Goal: Book appointment/travel/reservation

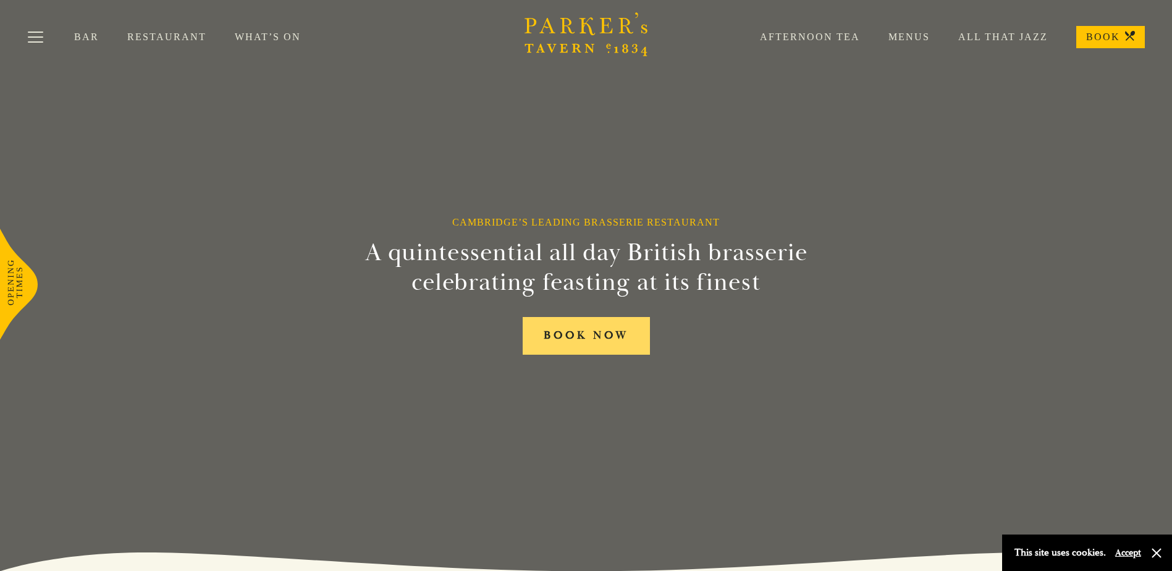
click at [600, 330] on link "BOOK NOW" at bounding box center [586, 336] width 127 height 38
click at [896, 33] on link "Menus" at bounding box center [895, 37] width 70 height 12
click at [154, 38] on link "Restaurant" at bounding box center [180, 37] width 107 height 12
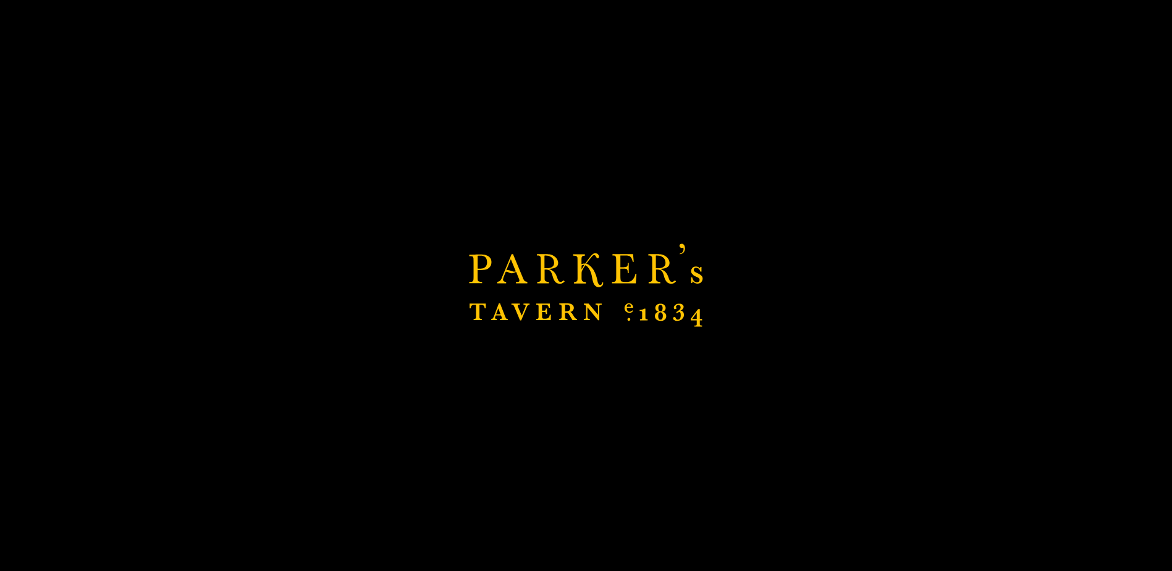
scroll to position [371, 0]
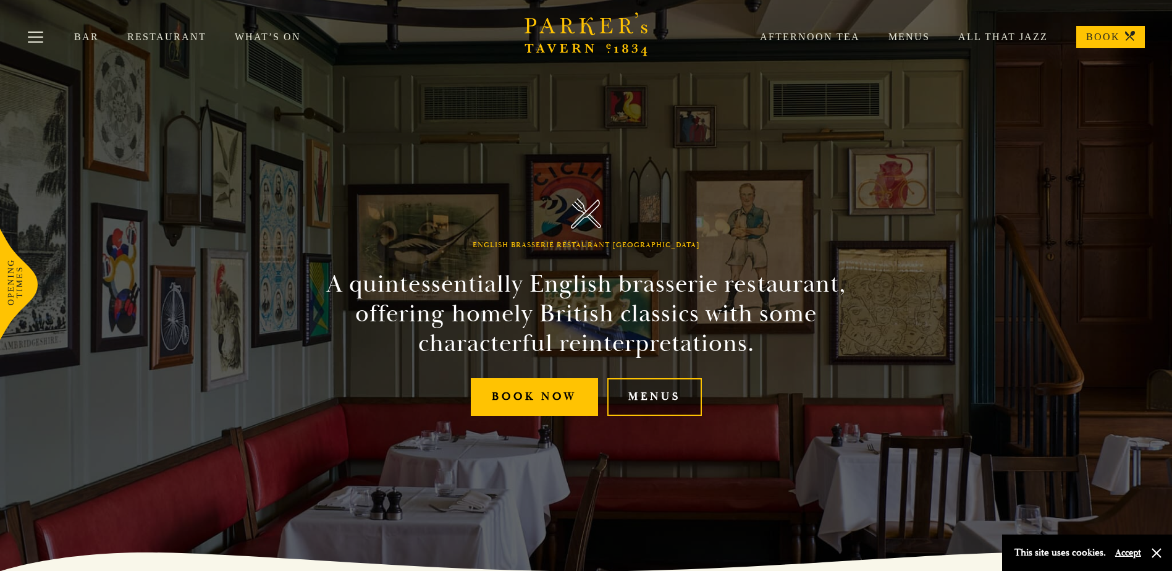
click at [647, 402] on link "Menus" at bounding box center [654, 397] width 95 height 38
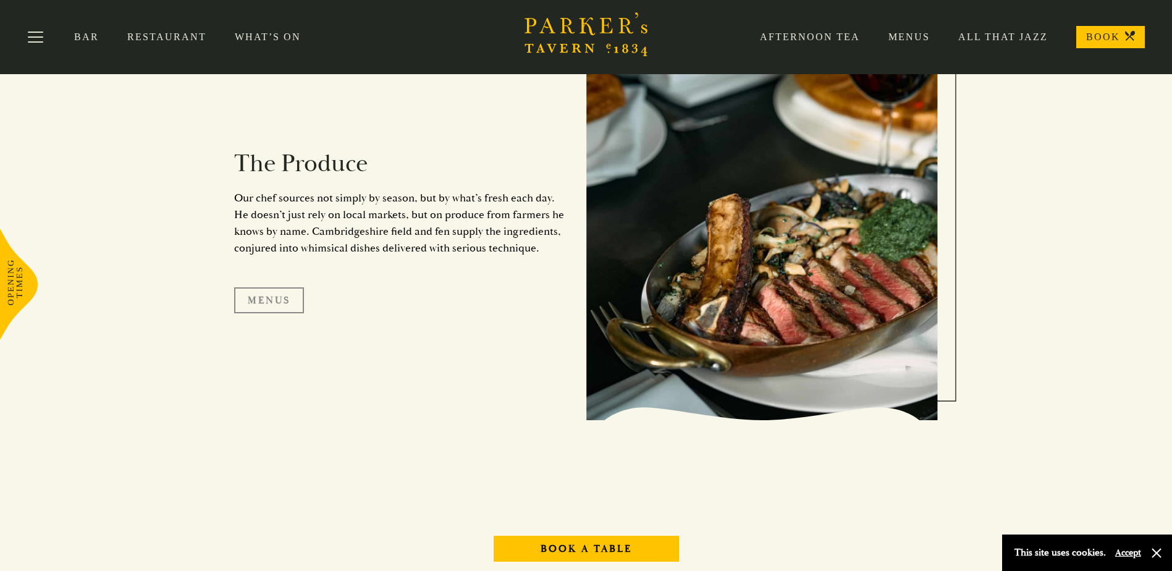
scroll to position [1235, 0]
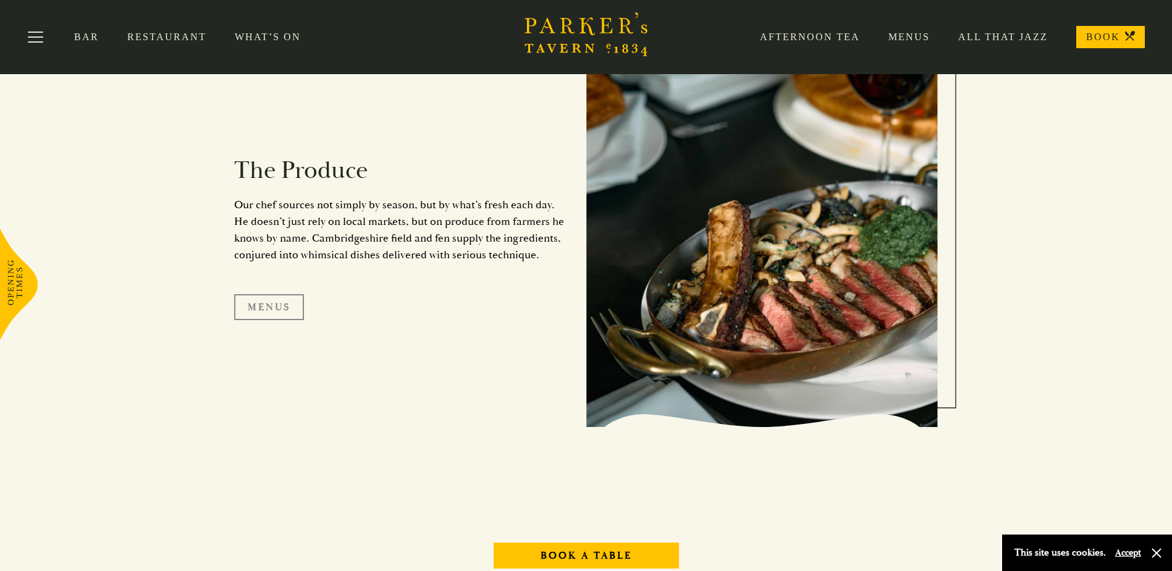
click at [283, 300] on link "Menus" at bounding box center [269, 307] width 70 height 26
